Goal: Task Accomplishment & Management: Manage account settings

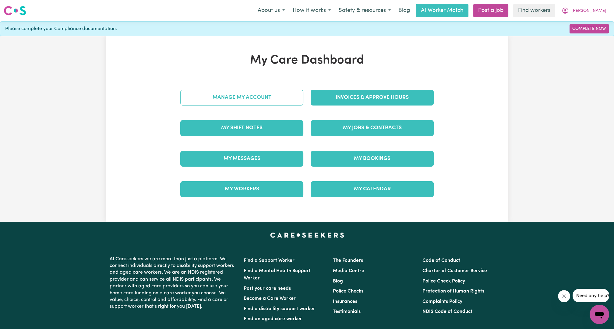
click at [229, 105] on link "Manage My Account" at bounding box center [241, 98] width 123 height 16
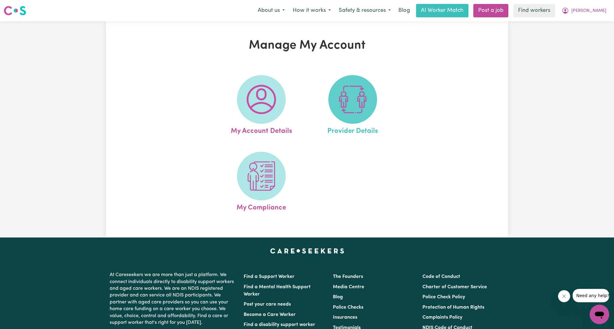
click at [335, 95] on span at bounding box center [352, 99] width 49 height 49
select select "NDIS_FUNDING_SELF_MANAGED"
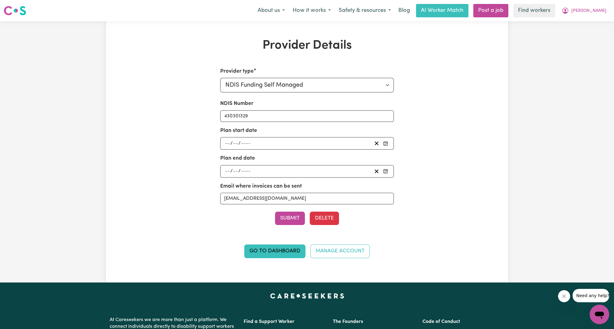
click at [461, 78] on div "Provider Details Provider type Select your provider type... Privately Aged Care…" at bounding box center [307, 151] width 402 height 227
click at [520, 90] on div "Provider Details Provider type Select your provider type... Privately Aged Care…" at bounding box center [307, 151] width 614 height 261
click at [592, 9] on span "[PERSON_NAME]" at bounding box center [588, 11] width 35 height 7
click at [576, 31] on link "Logout" at bounding box center [586, 35] width 48 height 12
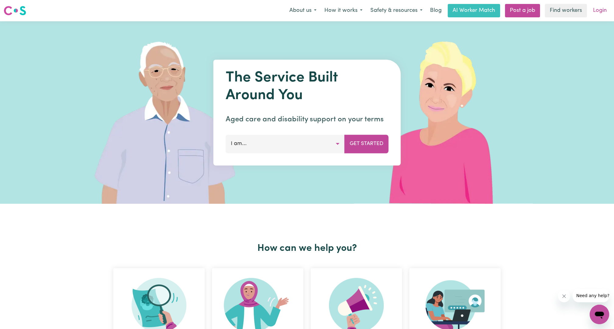
click at [595, 12] on link "Login" at bounding box center [599, 10] width 21 height 13
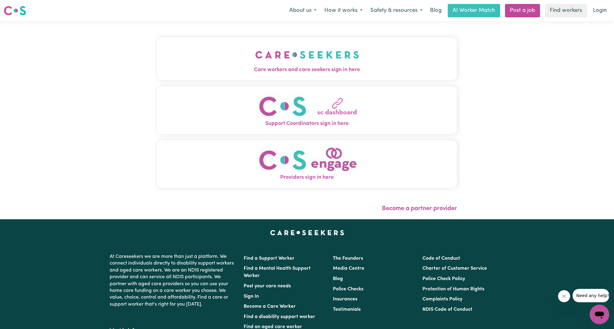
click at [396, 42] on div "Care workers and care seekers sign in here Support Coordinators sign in here Pr…" at bounding box center [306, 120] width 307 height 198
click at [354, 53] on button "Care workers and care seekers sign in here" at bounding box center [306, 58] width 299 height 43
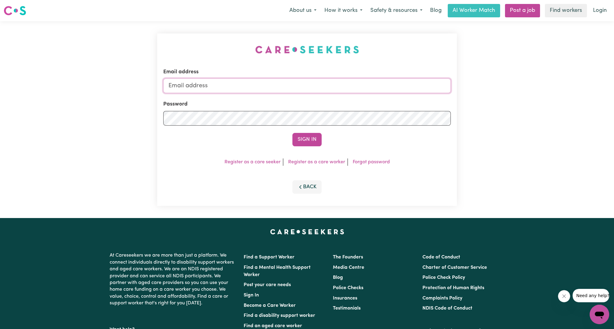
drag, startPoint x: 329, startPoint y: 82, endPoint x: 318, endPoint y: 92, distance: 14.4
click at [329, 82] on input "Email address" at bounding box center [306, 86] width 287 height 15
drag, startPoint x: 201, startPoint y: 84, endPoint x: 307, endPoint y: 91, distance: 106.2
click at [306, 93] on input "[EMAIL_ADDRESS][PERSON_NAME][DOMAIN_NAME]" at bounding box center [306, 86] width 287 height 15
type input "superuser~[EMAIL_ADDRESS][DOMAIN_NAME]"
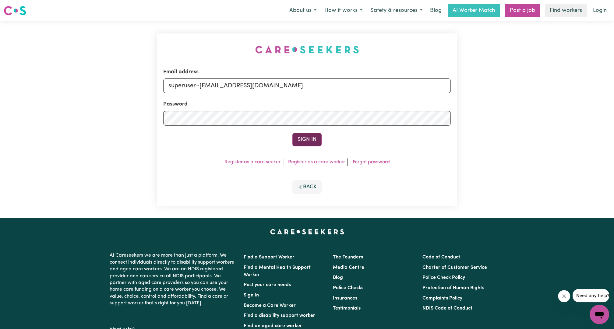
click at [310, 136] on button "Sign In" at bounding box center [306, 139] width 29 height 13
